Goal: Task Accomplishment & Management: Manage account settings

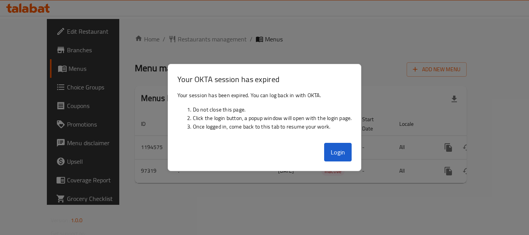
click at [78, 95] on div at bounding box center [264, 117] width 529 height 235
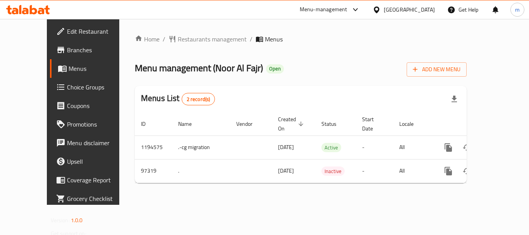
click at [363, 176] on div "Home / Restaurants management / Menus Menu management ( Noor Al Fajr ) Open Add…" at bounding box center [301, 111] width 332 height 155
click at [67, 52] on span "Branches" at bounding box center [98, 49] width 62 height 9
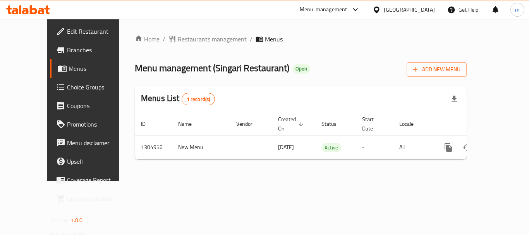
click at [67, 88] on span "Choice Groups" at bounding box center [98, 87] width 62 height 9
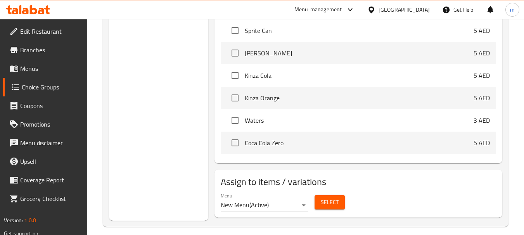
scroll to position [304, 0]
